Goal: Communication & Community: Ask a question

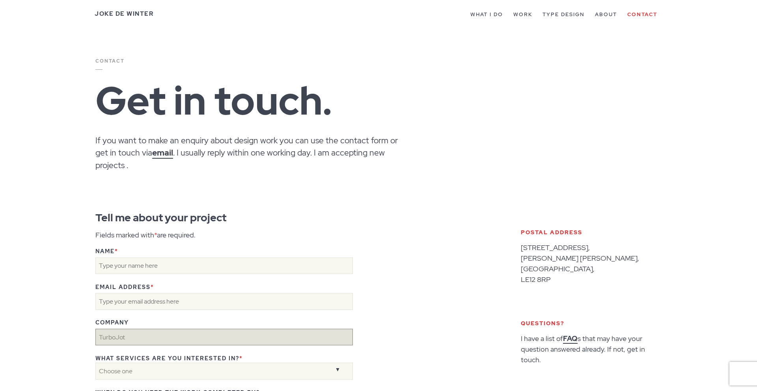
type input "TurboJot"
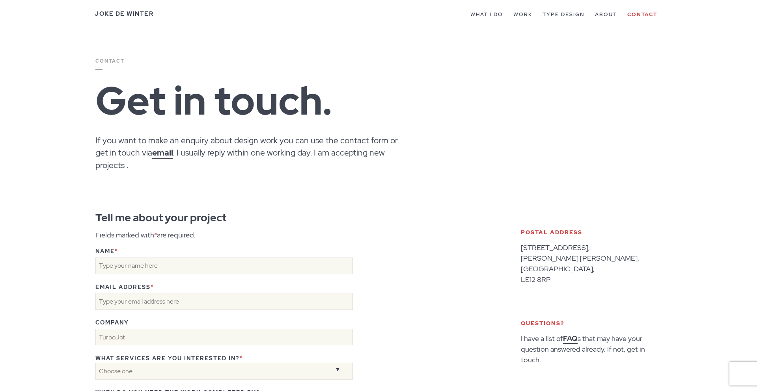
scroll to position [23, 0]
type textarea "Hey! Just launched TurboJot — the AI-powered outreach tool that actually wrote …"
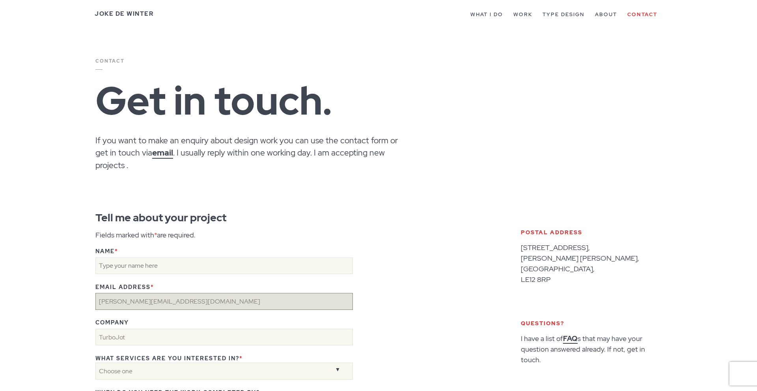
type input "[PERSON_NAME][EMAIL_ADDRESS][DOMAIN_NAME]"
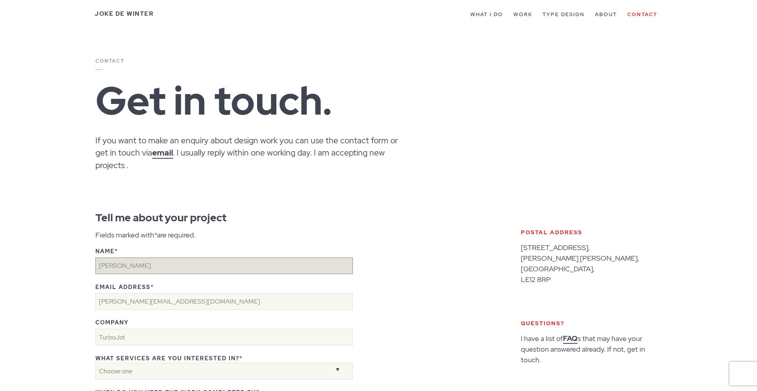
type input "[PERSON_NAME]"
select select "Graphic Design"
type input "[PERSON_NAME]"
